Goal: Navigation & Orientation: Understand site structure

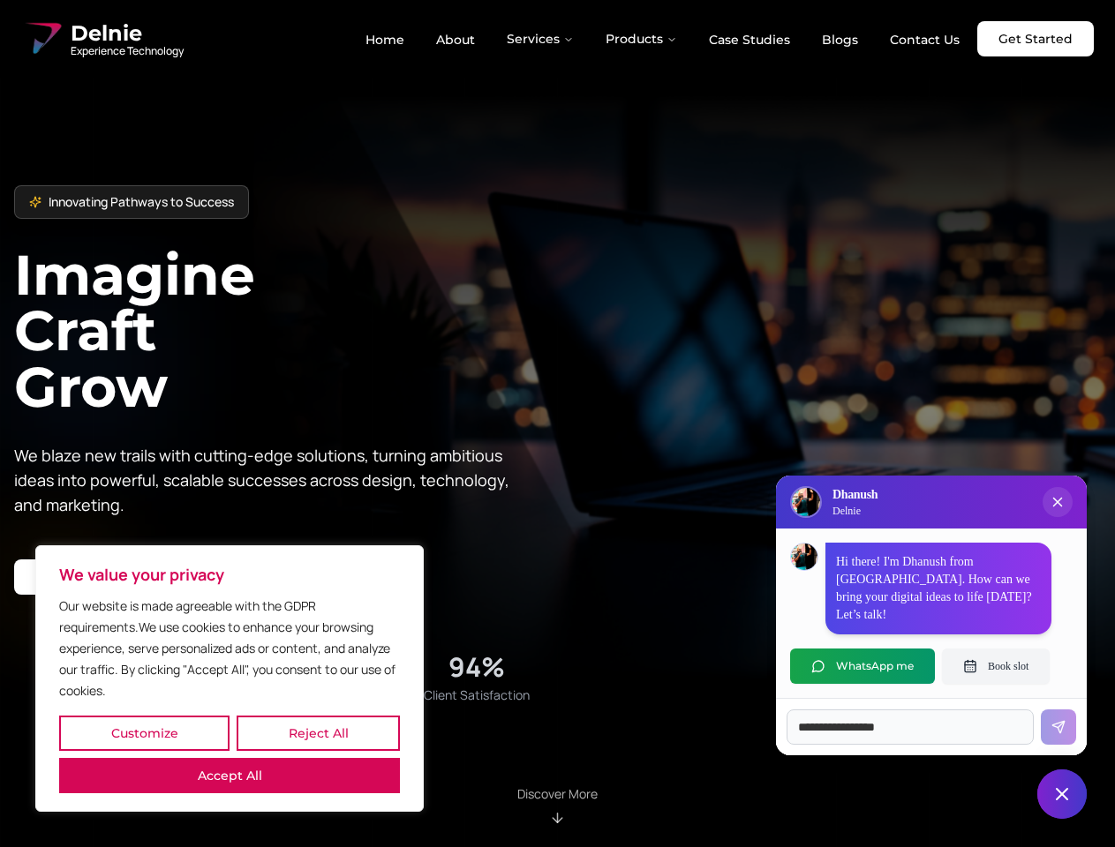
click at [144, 734] on button "Customize" at bounding box center [144, 733] width 170 height 35
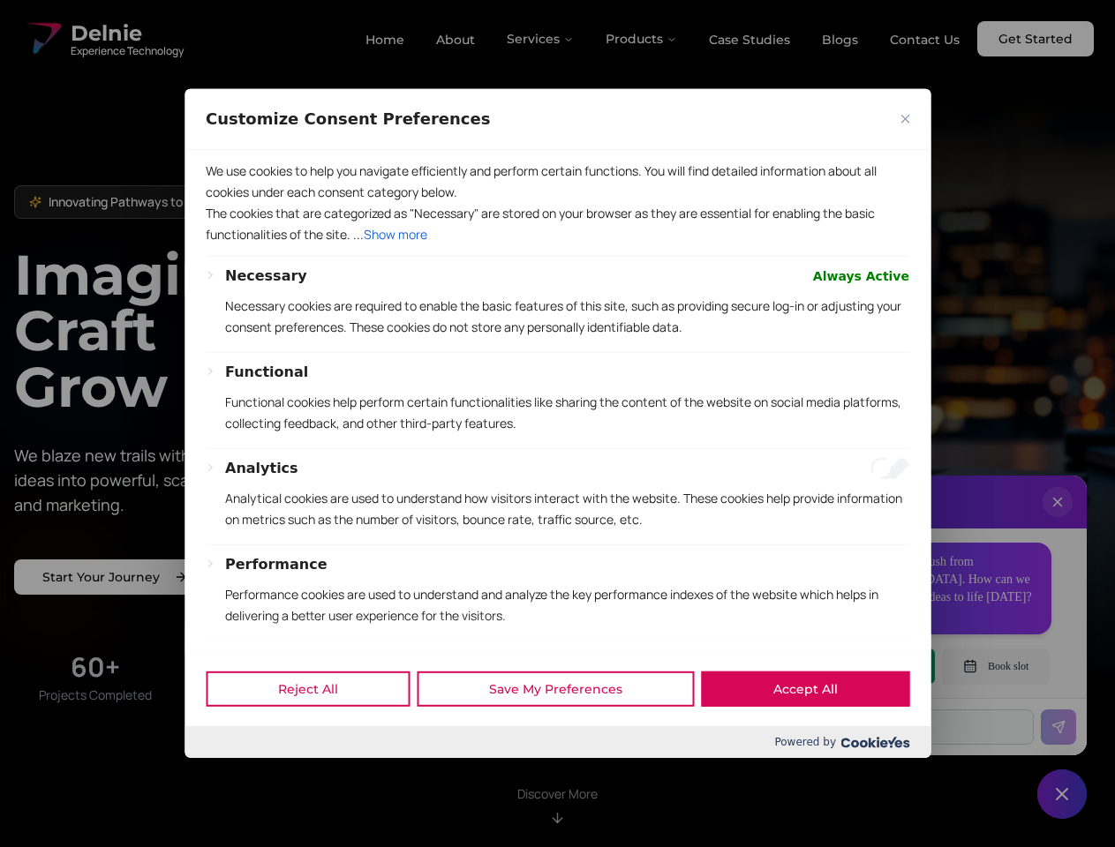
click at [318, 734] on div at bounding box center [557, 423] width 1115 height 847
click at [230, 203] on p "We use cookies to help you navigate efficiently and perform certain functions. …" at bounding box center [558, 182] width 704 height 42
click at [557, 383] on div "Functional" at bounding box center [567, 372] width 684 height 21
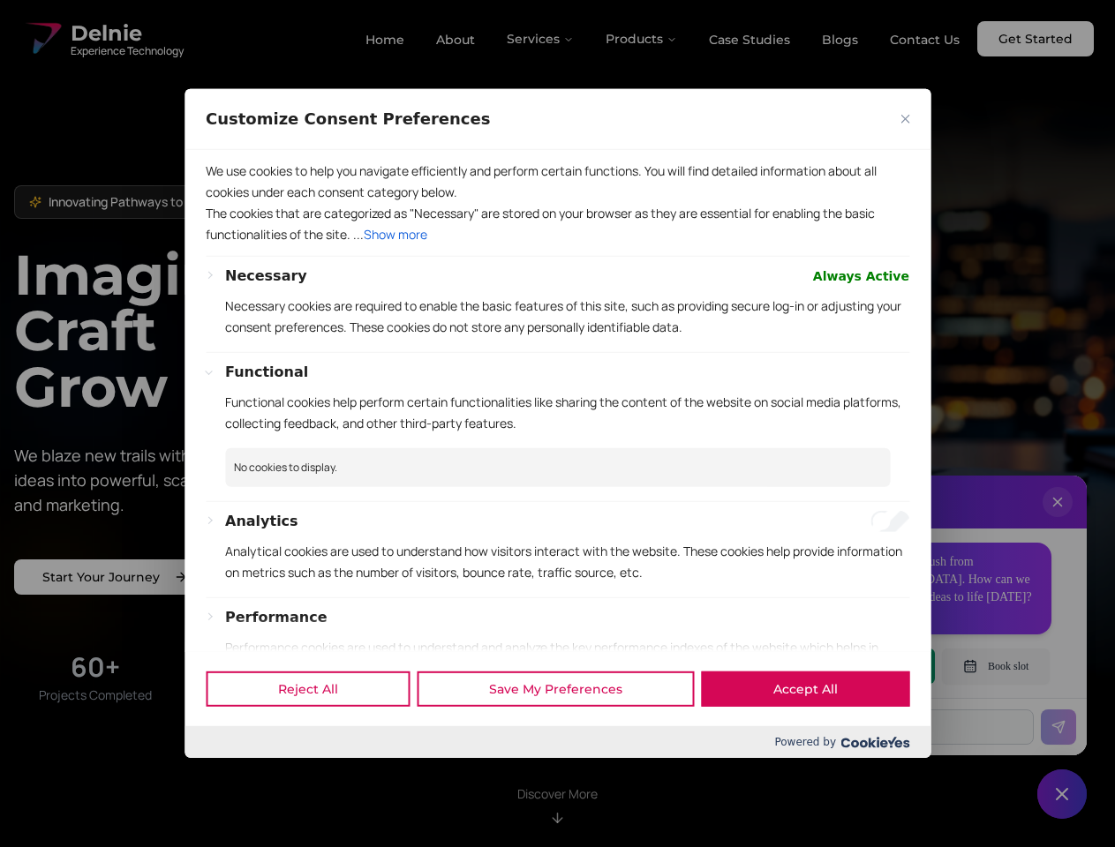
click at [541, 39] on div at bounding box center [557, 423] width 1115 height 847
click at [642, 39] on div at bounding box center [557, 423] width 1115 height 847
click at [1057, 520] on div at bounding box center [557, 423] width 1115 height 847
click at [862, 666] on div "Reject All Save My Preferences Accept All" at bounding box center [557, 688] width 746 height 75
click at [996, 666] on div at bounding box center [557, 423] width 1115 height 847
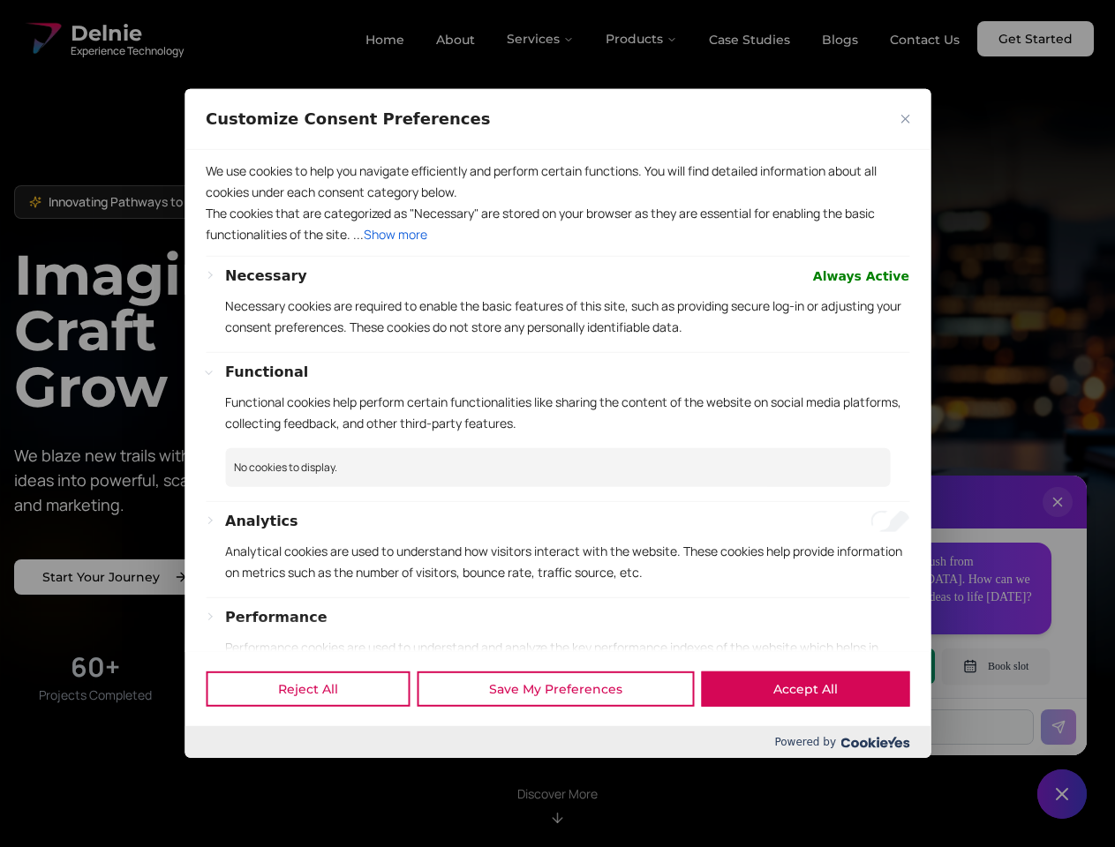
click at [1062, 794] on div at bounding box center [557, 423] width 1115 height 847
